Goal: Information Seeking & Learning: Learn about a topic

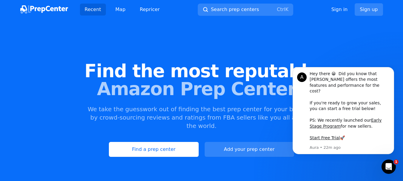
click at [41, 9] on img at bounding box center [44, 9] width 48 height 8
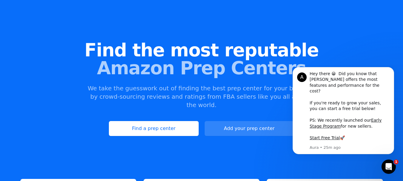
scroll to position [60, 0]
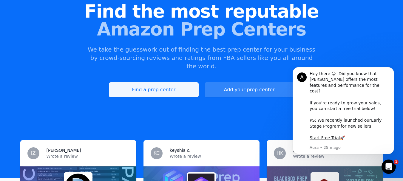
click at [158, 84] on link "Find a prep center" at bounding box center [153, 89] width 89 height 15
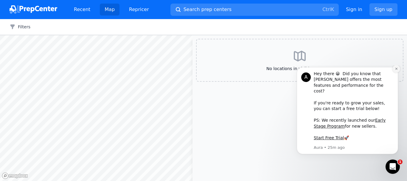
click at [395, 70] on icon "Dismiss notification" at bounding box center [396, 68] width 3 height 3
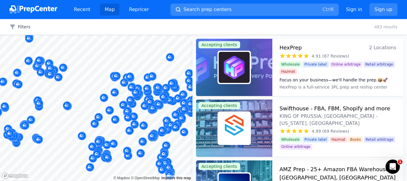
click at [207, 11] on span "Search prep centers" at bounding box center [208, 9] width 48 height 7
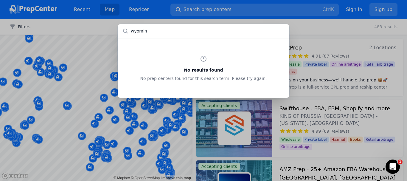
type input "[US_STATE]"
click at [295, 12] on div "No results found No prep centers found for this search term. Please try again." at bounding box center [203, 90] width 407 height 181
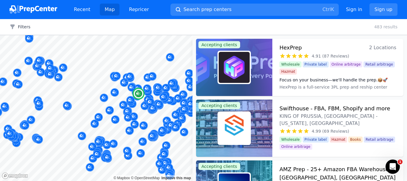
click at [291, 64] on span "Wholesale" at bounding box center [291, 64] width 22 height 6
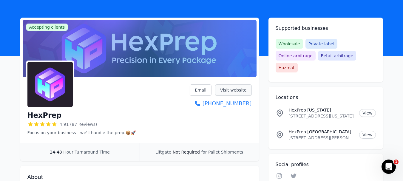
scroll to position [30, 0]
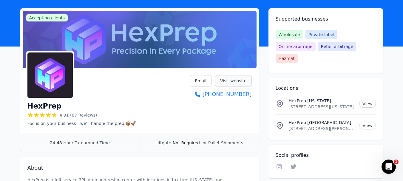
click at [232, 81] on link "Visit website" at bounding box center [233, 80] width 37 height 11
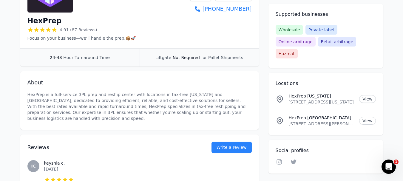
scroll to position [119, 0]
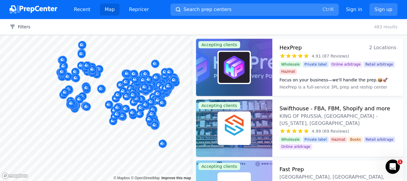
click at [188, 10] on span "Search prep centers" at bounding box center [208, 9] width 48 height 7
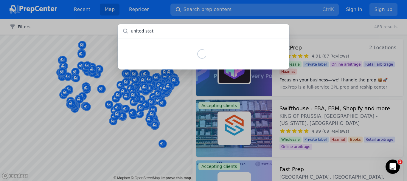
type input "united state"
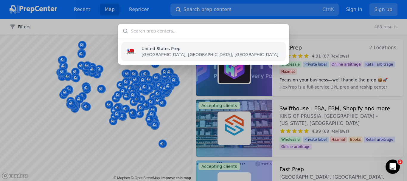
click at [179, 52] on li "United States Prep [GEOGRAPHIC_DATA], [GEOGRAPHIC_DATA], [GEOGRAPHIC_DATA]" at bounding box center [203, 51] width 165 height 19
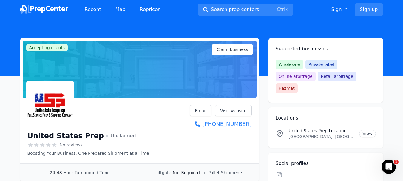
click at [36, 8] on img at bounding box center [44, 9] width 48 height 8
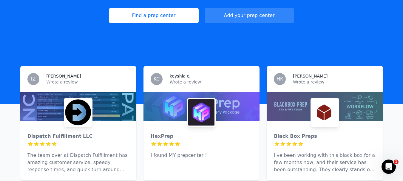
scroll to position [119, 0]
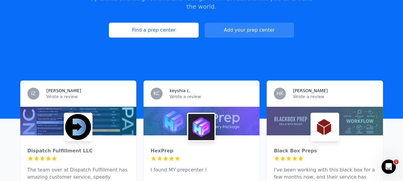
click at [325, 122] on img at bounding box center [325, 127] width 26 height 26
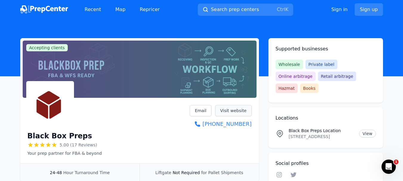
click at [236, 109] on link "Visit website" at bounding box center [233, 110] width 37 height 11
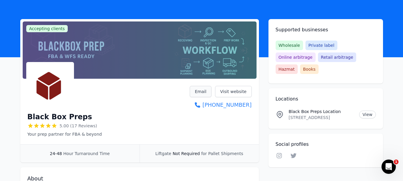
scroll to position [30, 0]
